Goal: Check status: Check status

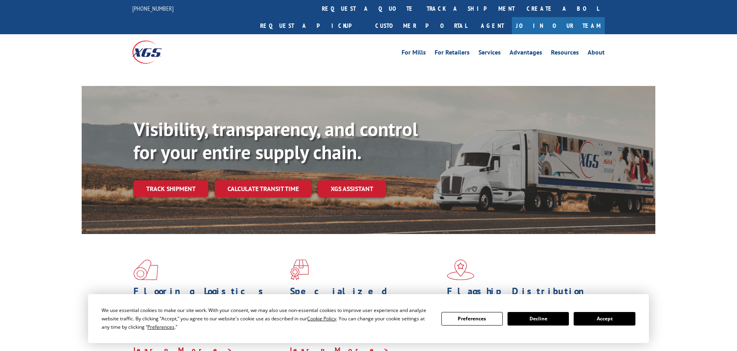
click at [421, 6] on link "track a shipment" at bounding box center [471, 8] width 100 height 17
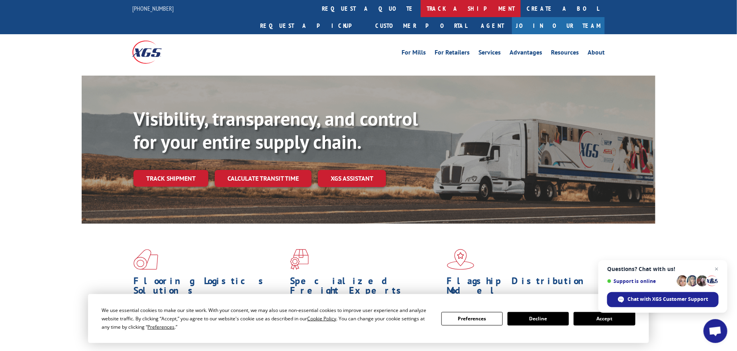
click at [421, 11] on link "track a shipment" at bounding box center [471, 8] width 100 height 17
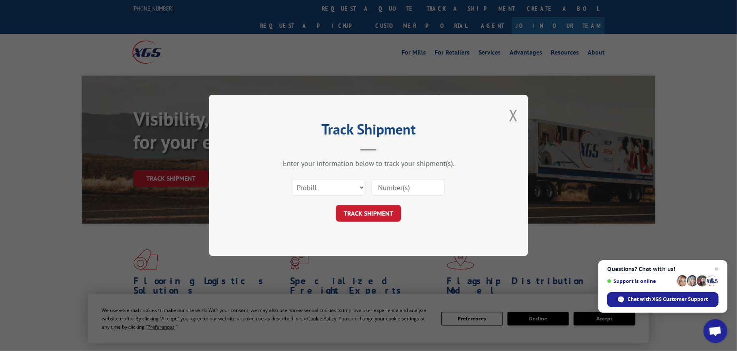
click at [398, 191] on input at bounding box center [407, 188] width 73 height 17
type input "15963412"
click at [369, 213] on button "TRACK SHIPMENT" at bounding box center [368, 214] width 65 height 17
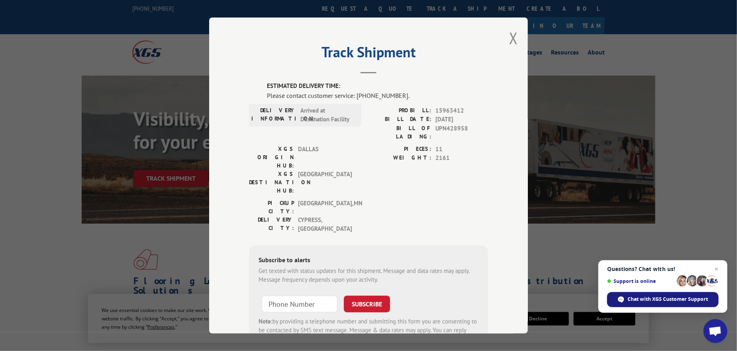
click at [662, 300] on span "Chat with XGS Customer Support" at bounding box center [668, 299] width 80 height 7
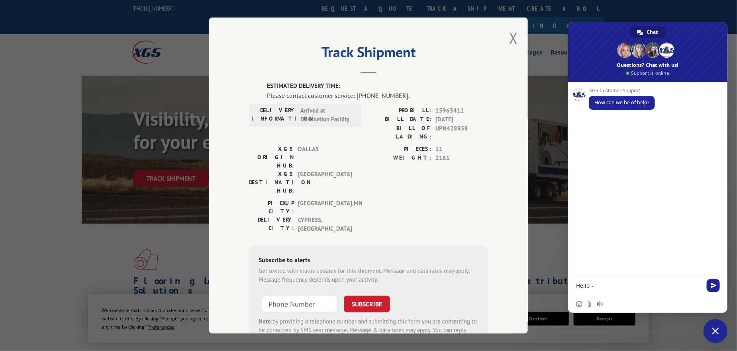
type textarea "Hello -"
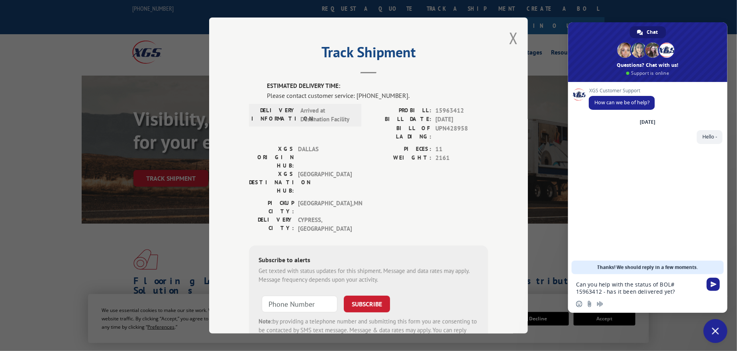
type textarea "Can you help with the status of BOL# 15963412 - has it been delivered yet?"
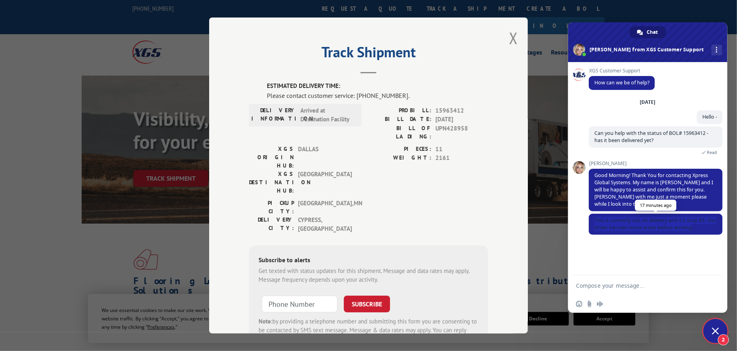
drag, startPoint x: 693, startPoint y: 230, endPoint x: 592, endPoint y: 224, distance: 101.3
click at [592, 224] on span "This is currently out on delivery and it's stop #5. the driver has two more sto…" at bounding box center [656, 224] width 134 height 21
copy span "This is currently out on delivery and it's stop #5. the driver has two more sto…"
click at [602, 283] on textarea "Compose your message..." at bounding box center [639, 285] width 126 height 7
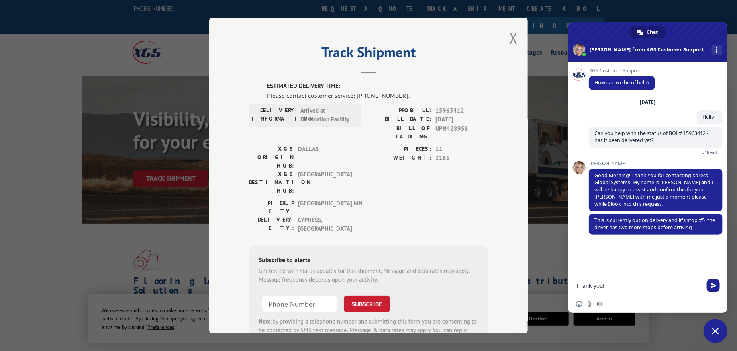
type textarea "Thank you!"
